Goal: Find specific page/section: Find specific page/section

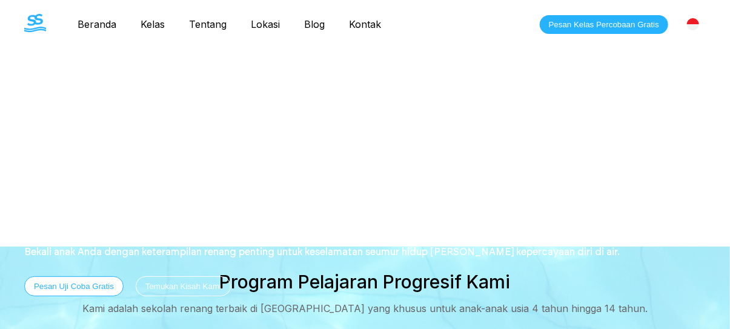
click at [146, 22] on link "Kelas" at bounding box center [152, 24] width 48 height 12
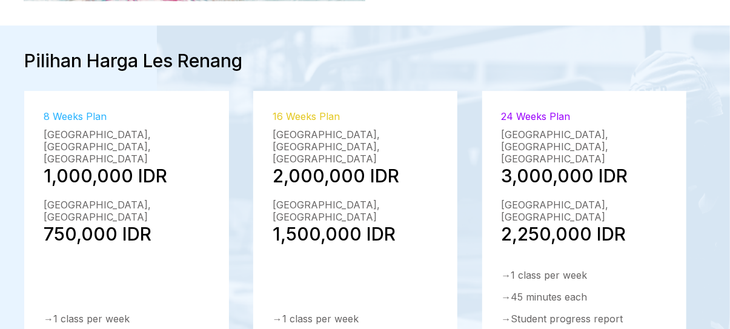
scroll to position [1889, 0]
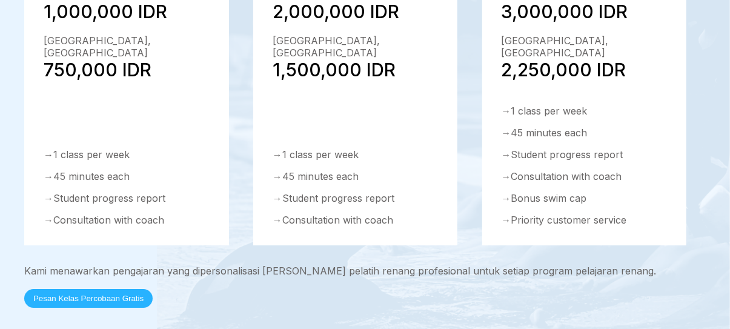
click at [89, 289] on button "Pesan Kelas Percobaan Gratis" at bounding box center [88, 298] width 128 height 19
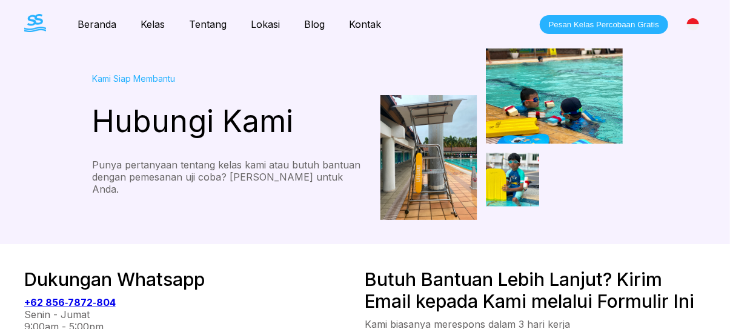
click at [266, 21] on link "Lokasi" at bounding box center [265, 24] width 53 height 12
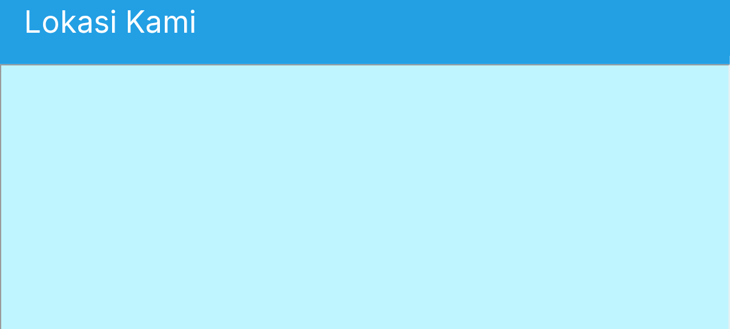
scroll to position [121, 0]
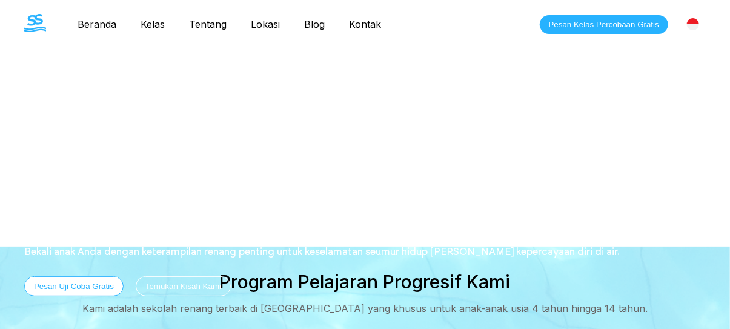
click at [265, 27] on link "Lokasi" at bounding box center [265, 24] width 53 height 12
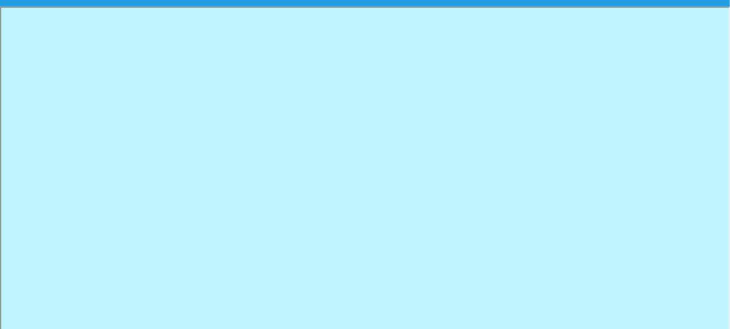
scroll to position [182, 0]
